Goal: Transaction & Acquisition: Purchase product/service

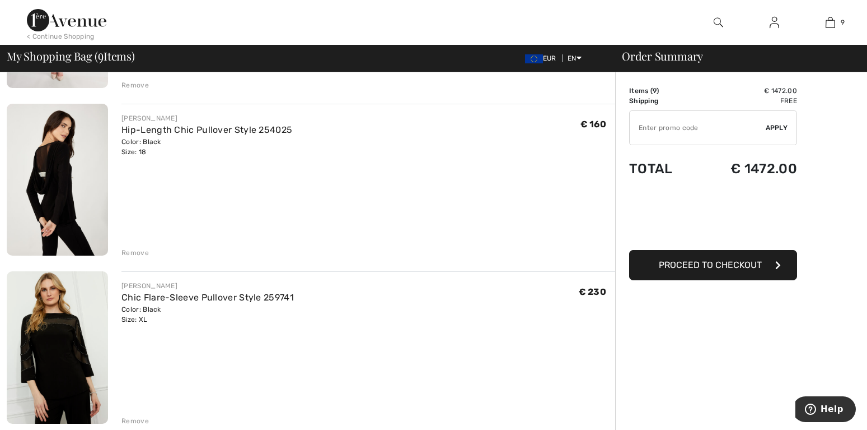
click at [133, 256] on div "Remove" at bounding box center [135, 253] width 27 height 10
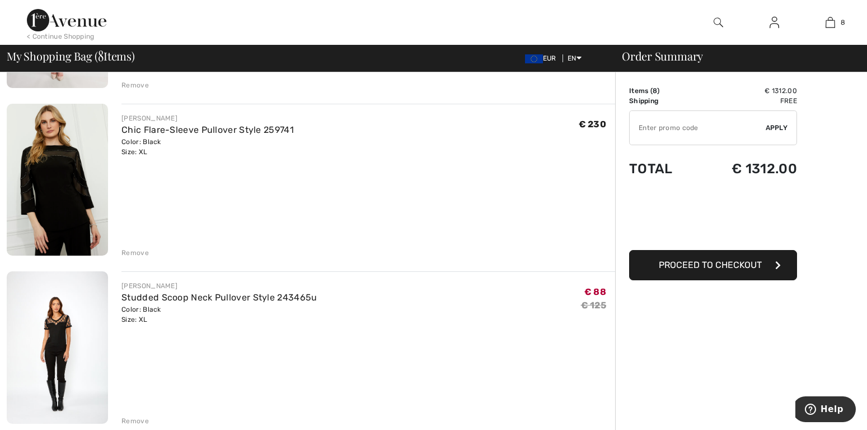
click at [74, 195] on img at bounding box center [57, 180] width 101 height 152
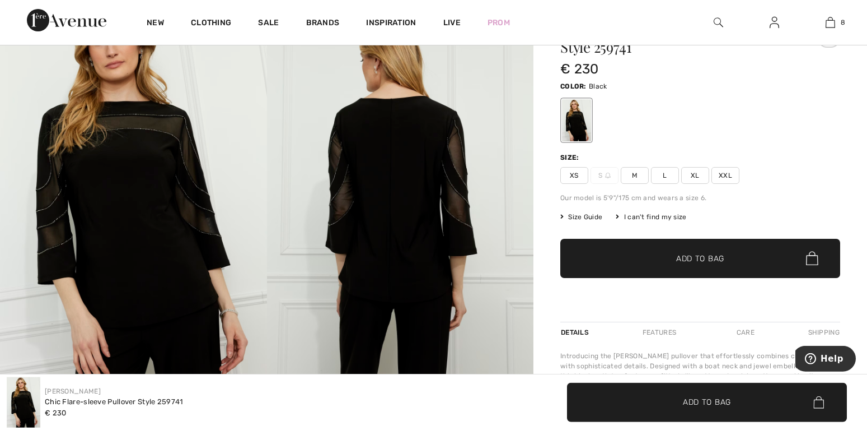
scroll to position [114, 0]
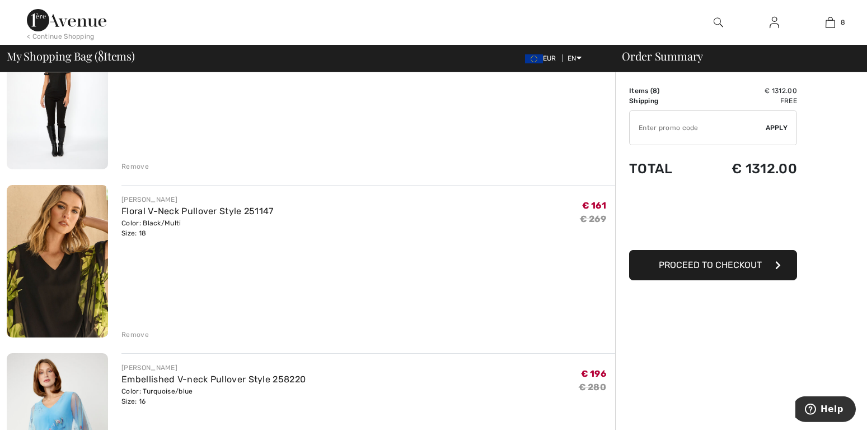
scroll to position [571, 0]
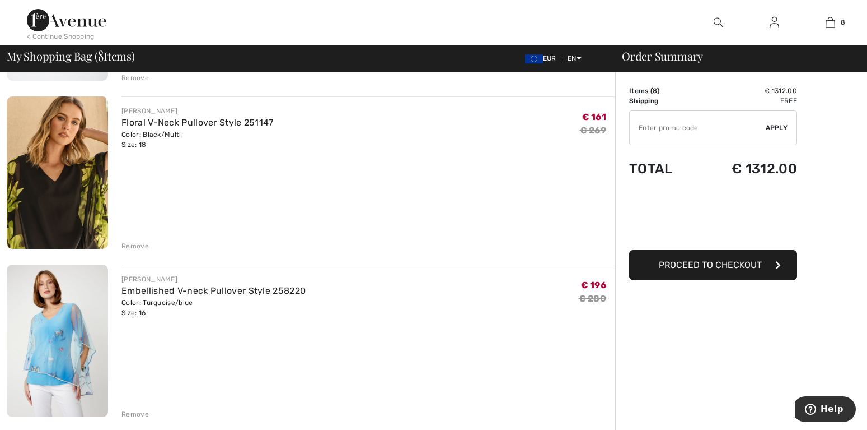
click at [139, 248] on div "Remove" at bounding box center [135, 246] width 27 height 10
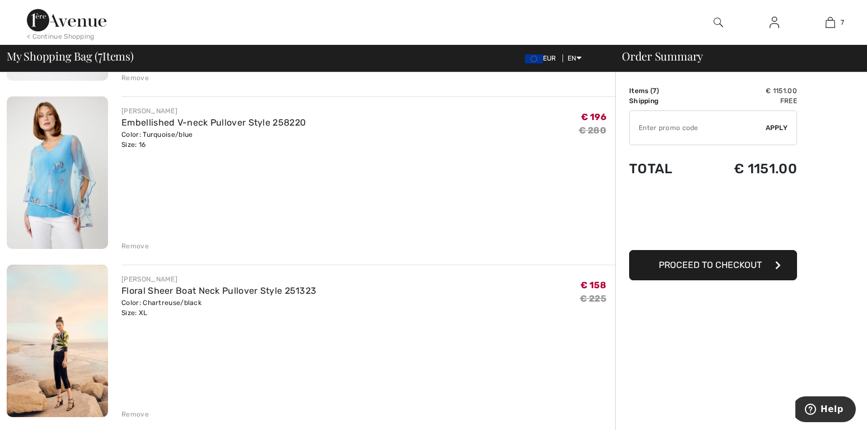
click at [138, 246] on div "Remove" at bounding box center [135, 246] width 27 height 10
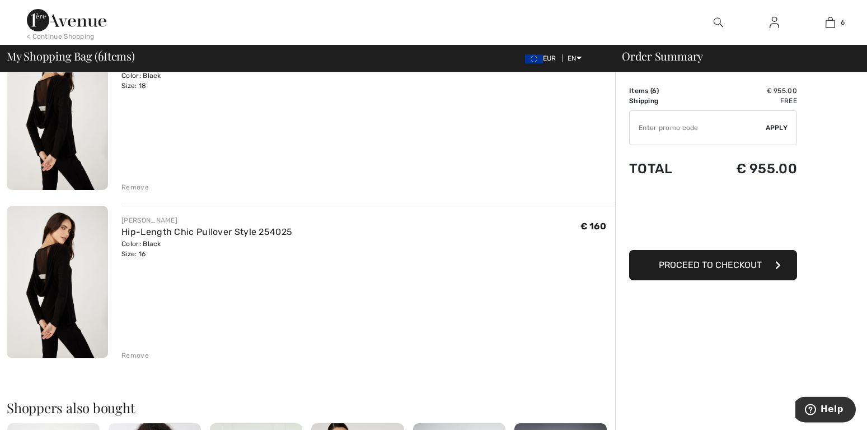
scroll to position [800, 0]
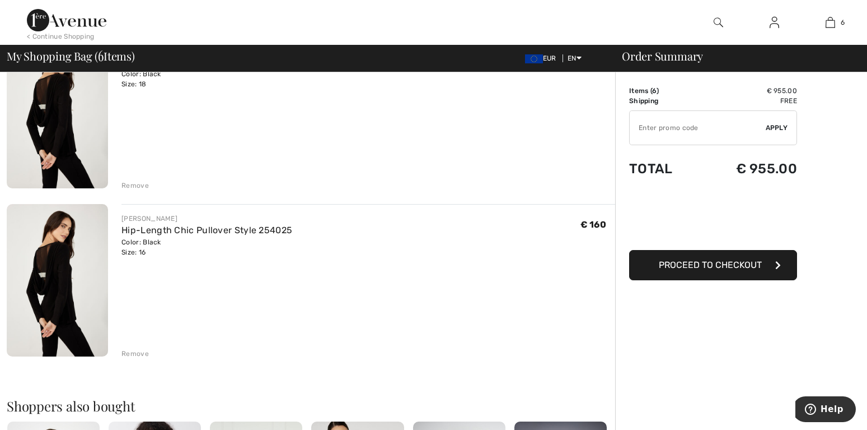
click at [124, 186] on div "Remove" at bounding box center [135, 185] width 27 height 10
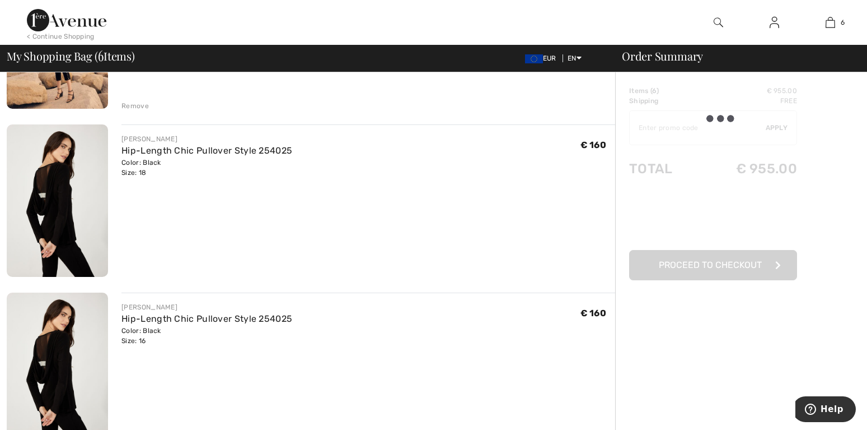
scroll to position [632, 0]
